Goal: Transaction & Acquisition: Subscribe to service/newsletter

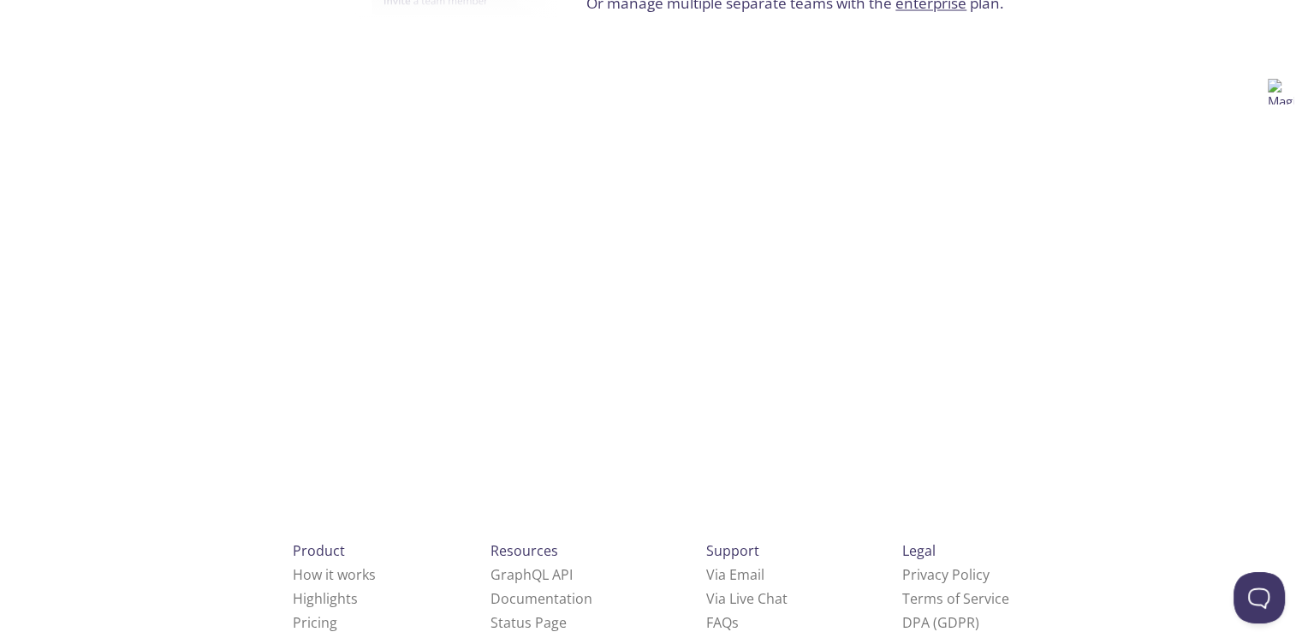
scroll to position [3284, 0]
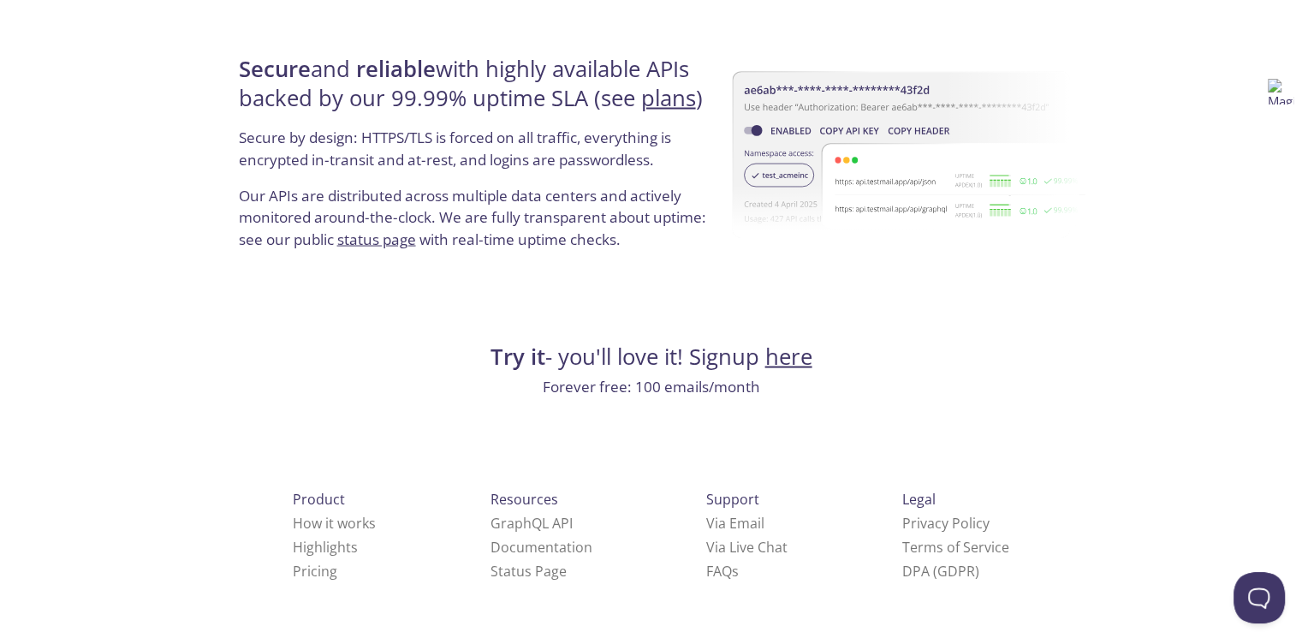
drag, startPoint x: 1311, startPoint y: 107, endPoint x: 1305, endPoint y: 622, distance: 515.4
click at [797, 367] on link "here" at bounding box center [788, 357] width 47 height 30
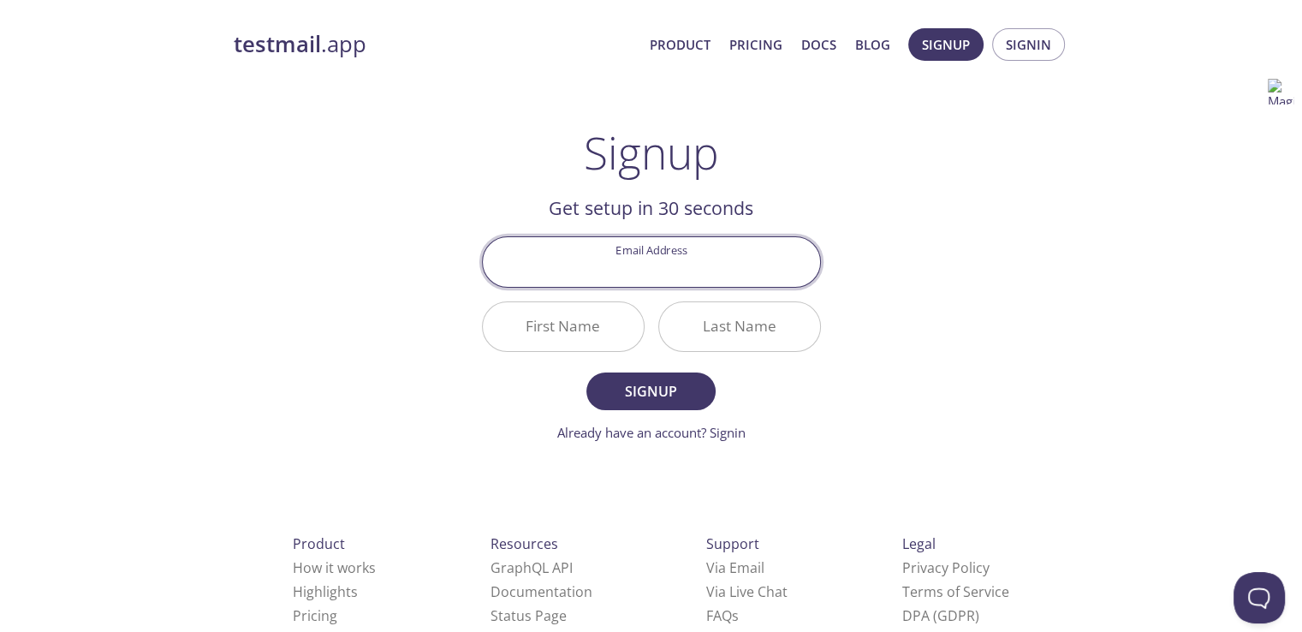
click at [636, 275] on input "Email Address" at bounding box center [651, 261] width 337 height 49
click at [660, 267] on input "[EMAIL_ADDRESS][DOMAIN_NAME]" at bounding box center [651, 261] width 337 height 49
type input "[EMAIL_ADDRESS][DOMAIN_NAME]"
click at [586, 372] on button "Signup" at bounding box center [650, 391] width 128 height 38
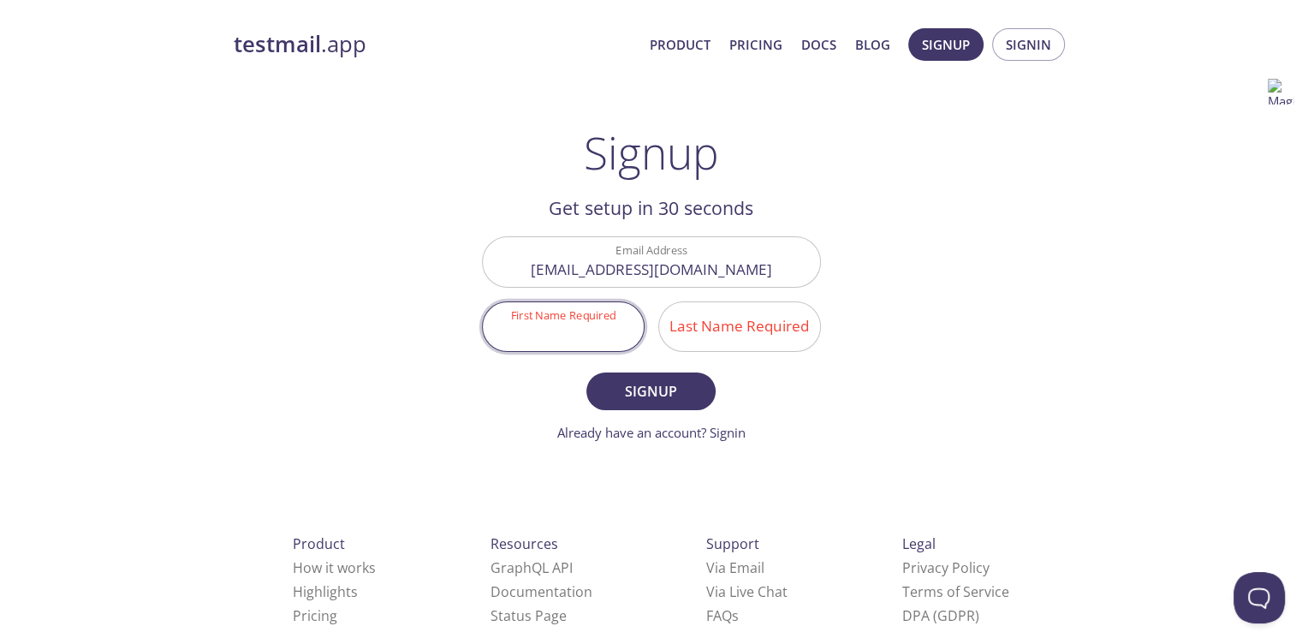
click at [575, 330] on input "First Name Required" at bounding box center [563, 326] width 161 height 49
type input "Prakriti"
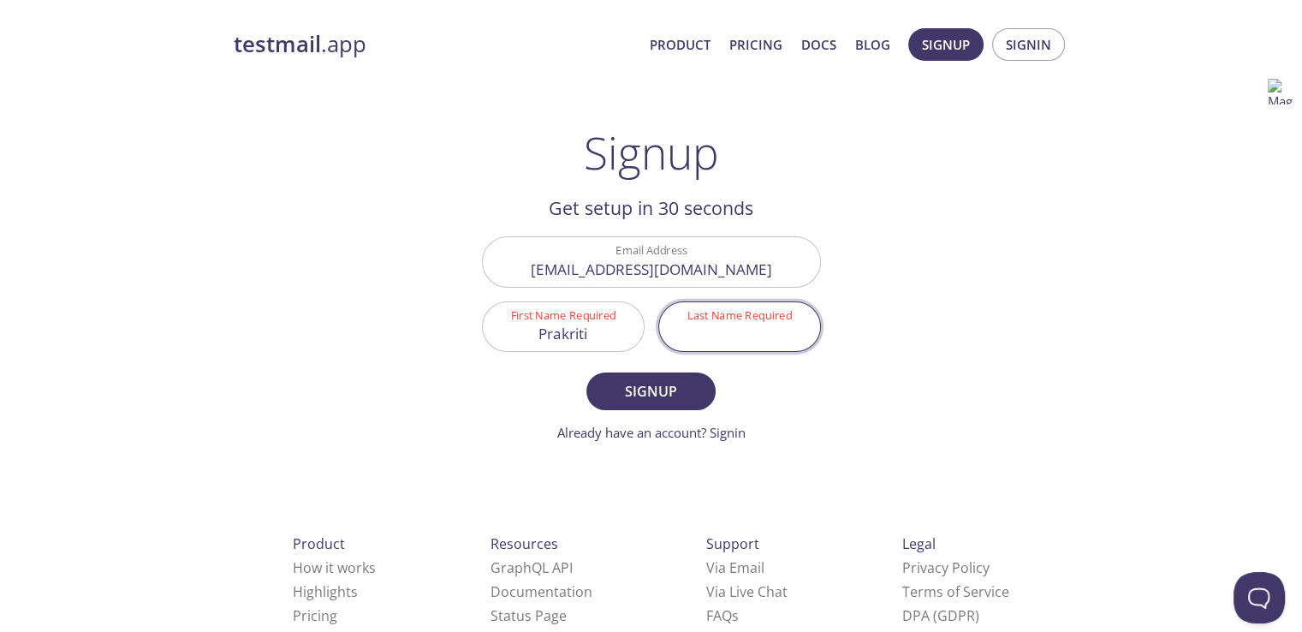
click at [702, 321] on input "Last Name Required" at bounding box center [739, 326] width 161 height 49
type input "[PERSON_NAME]"
click at [586, 372] on button "Signup" at bounding box center [650, 391] width 128 height 38
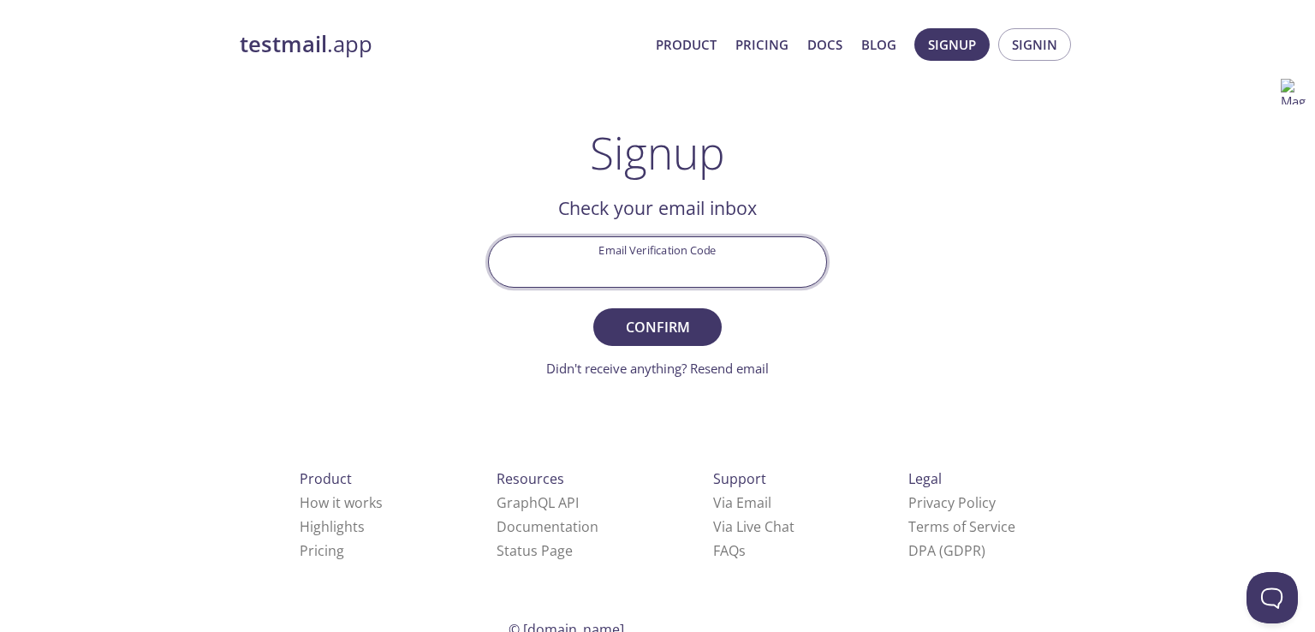
click at [664, 255] on input "Email Verification Code" at bounding box center [657, 261] width 337 height 49
type input "5TPNEEJ"
click at [593, 308] on button "Confirm" at bounding box center [657, 327] width 128 height 38
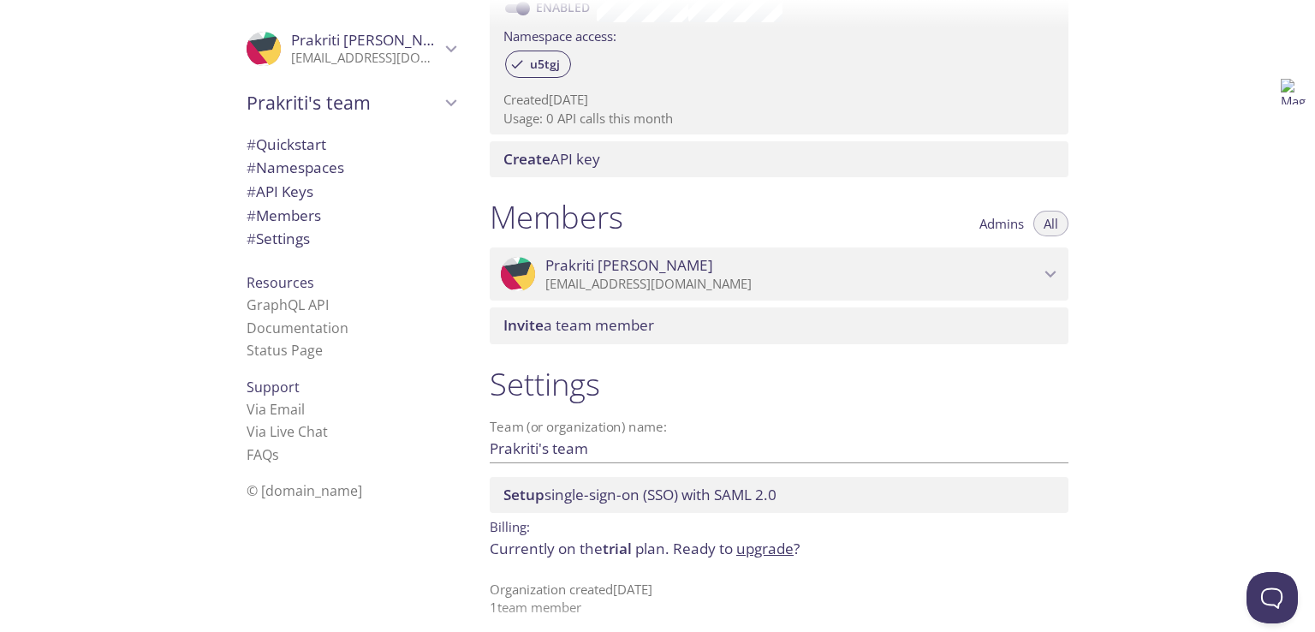
scroll to position [586, 0]
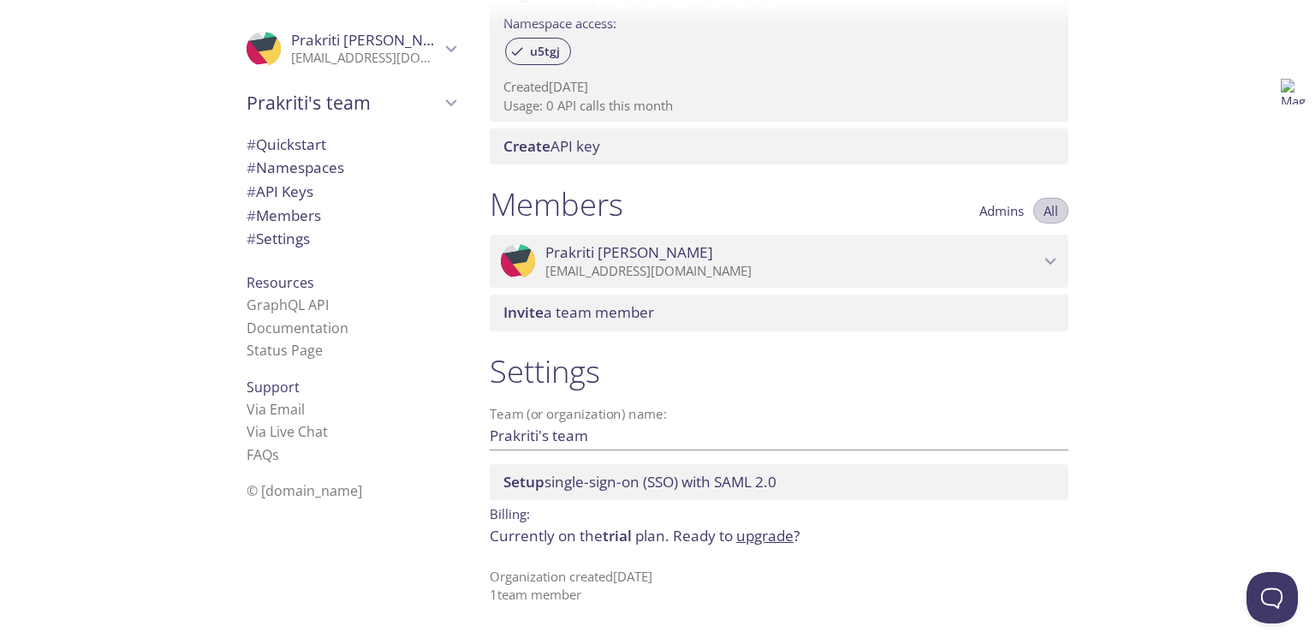
click at [1056, 211] on span "All" at bounding box center [1051, 211] width 15 height 0
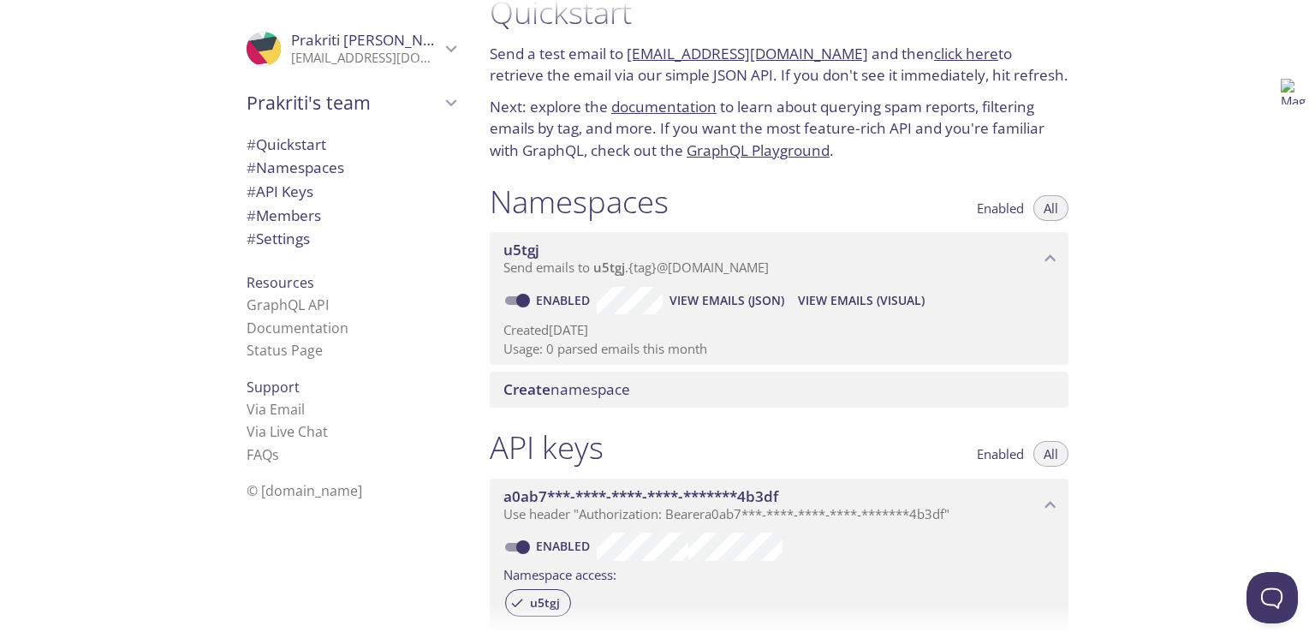
scroll to position [0, 0]
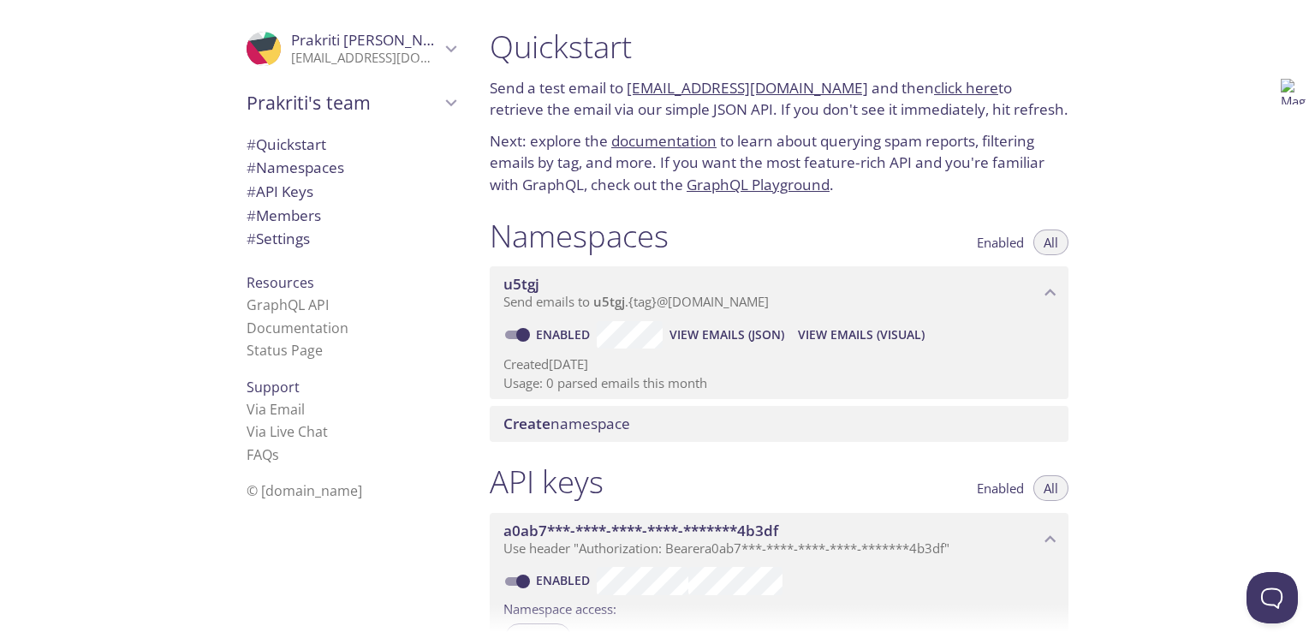
click at [942, 90] on link "click here" at bounding box center [966, 88] width 64 height 20
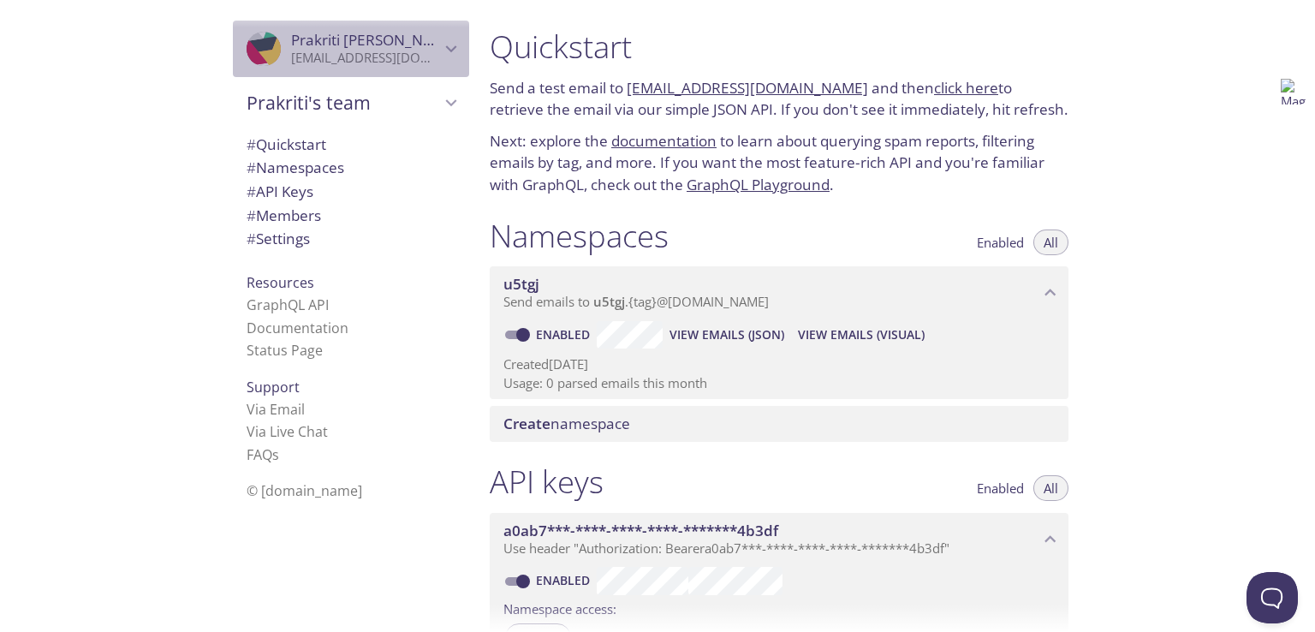
click at [406, 60] on p "[EMAIL_ADDRESS][DOMAIN_NAME]" at bounding box center [365, 58] width 149 height 17
